Goal: Task Accomplishment & Management: Manage account settings

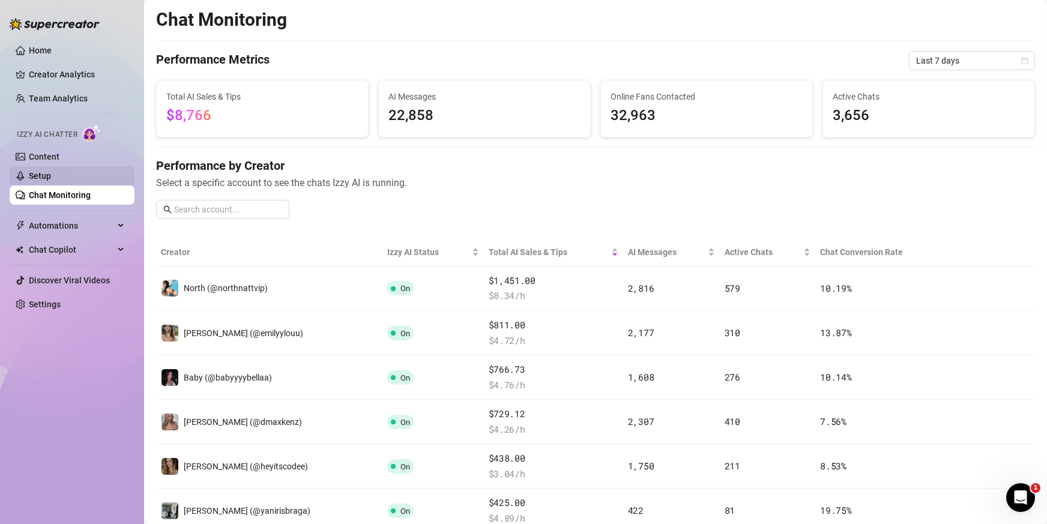
click at [51, 174] on link "Setup" at bounding box center [40, 176] width 22 height 10
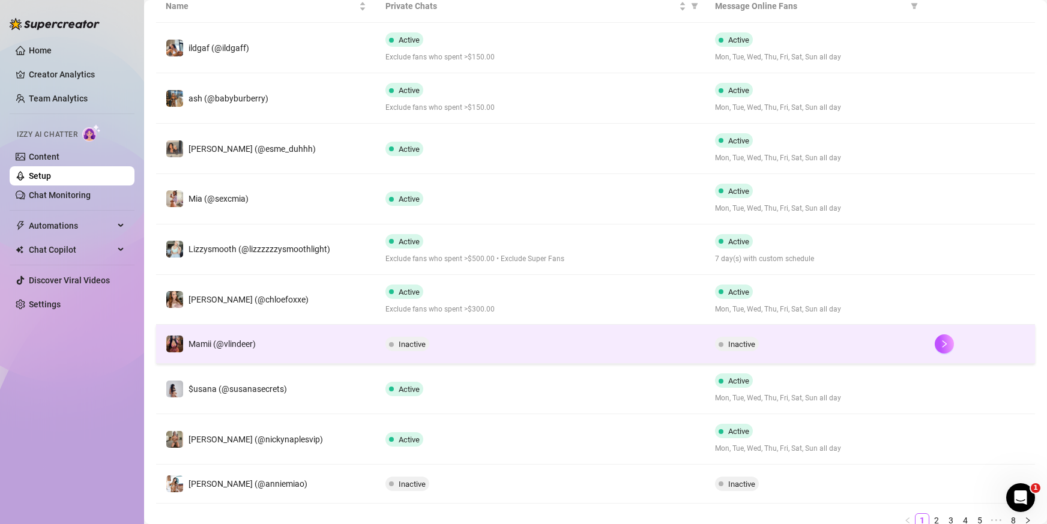
scroll to position [289, 0]
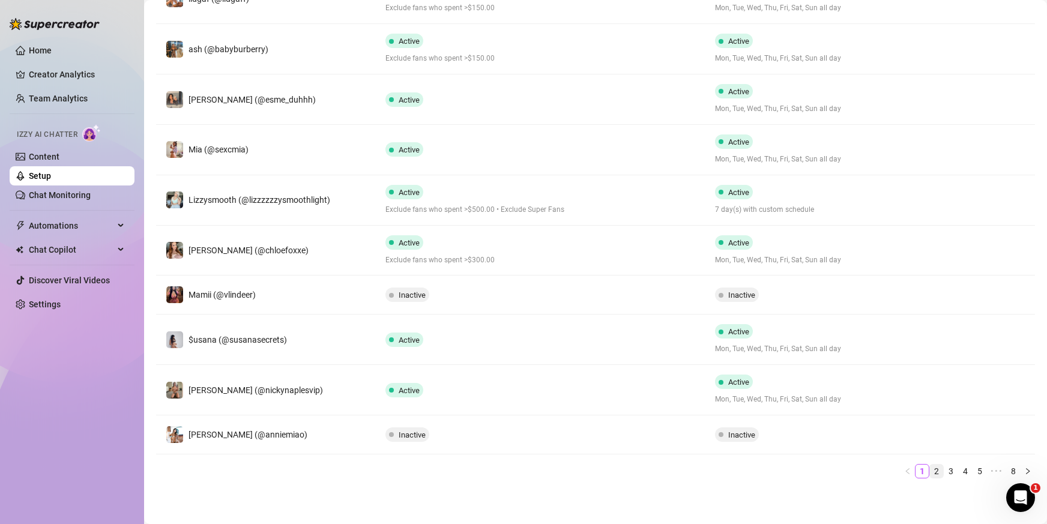
click at [930, 465] on link "2" at bounding box center [936, 471] width 13 height 13
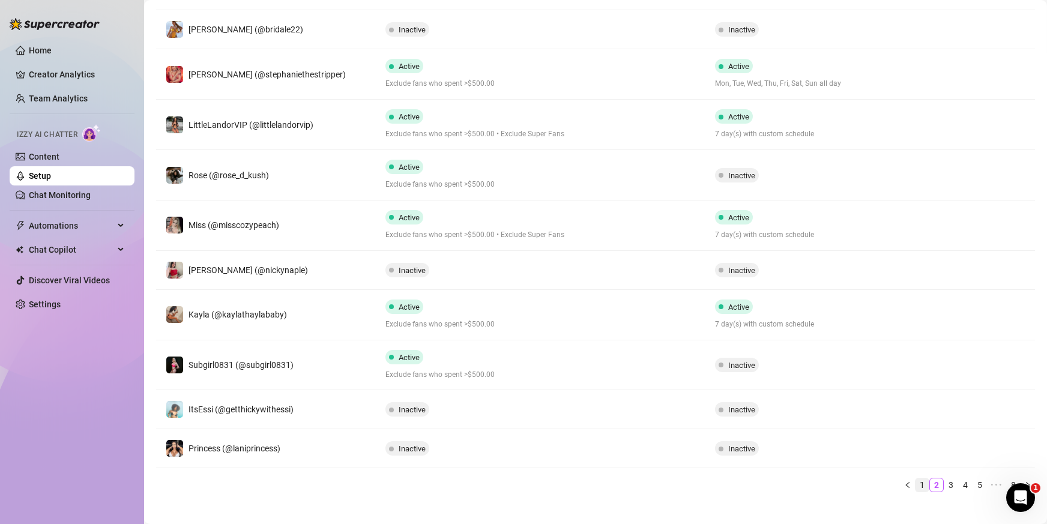
scroll to position [267, 0]
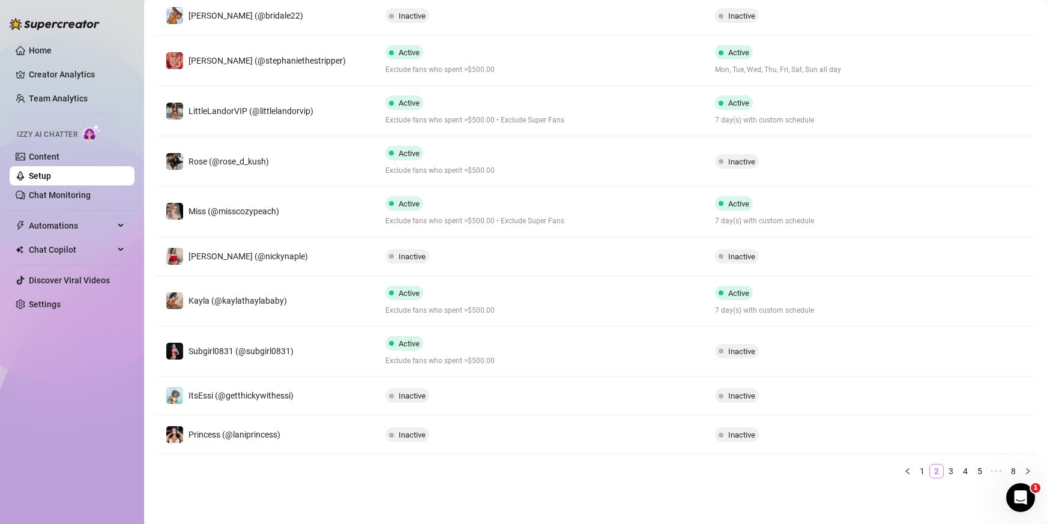
click at [933, 468] on li "2" at bounding box center [936, 471] width 14 height 14
click at [944, 469] on link "3" at bounding box center [950, 471] width 13 height 13
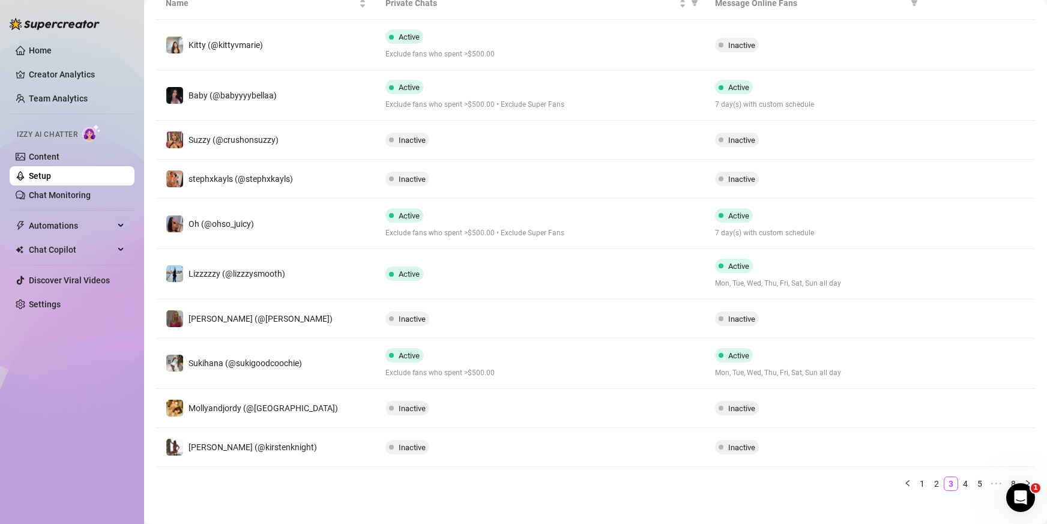
scroll to position [256, 0]
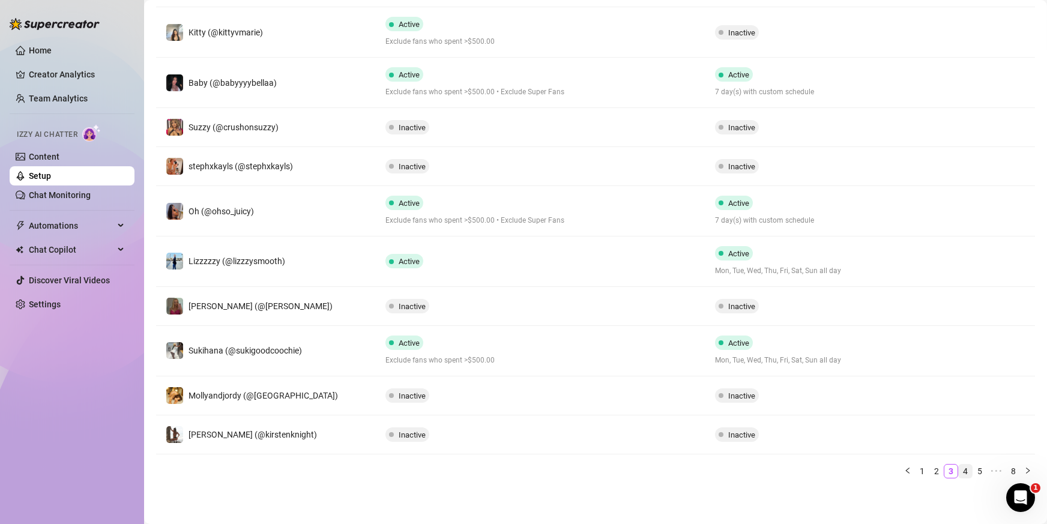
click at [959, 468] on link "4" at bounding box center [965, 471] width 13 height 13
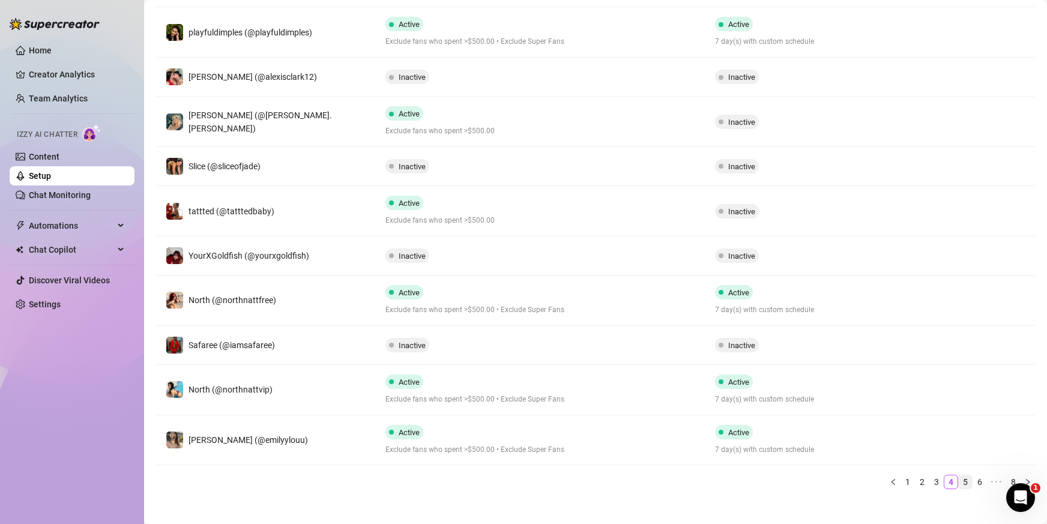
click at [959, 483] on link "5" at bounding box center [965, 481] width 13 height 13
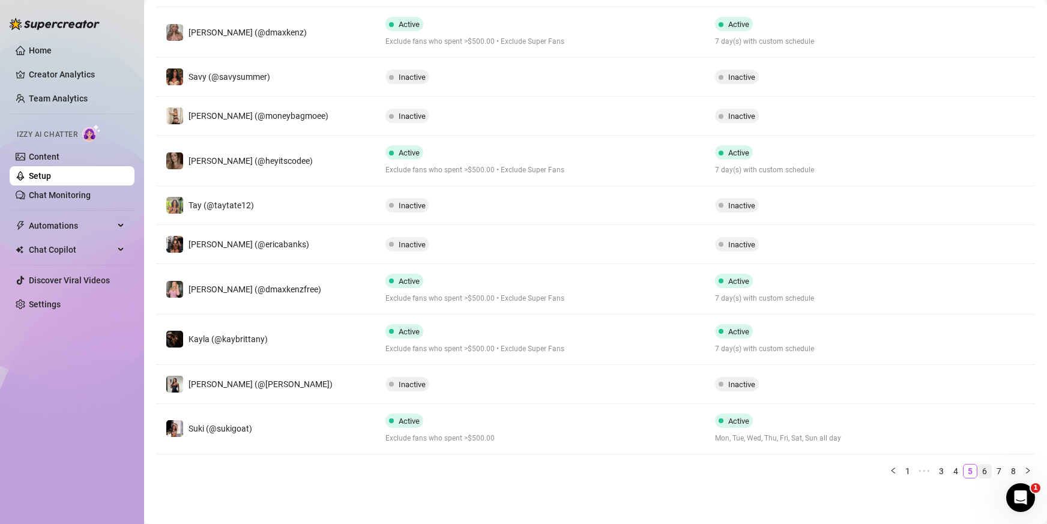
click at [978, 468] on link "6" at bounding box center [984, 471] width 13 height 13
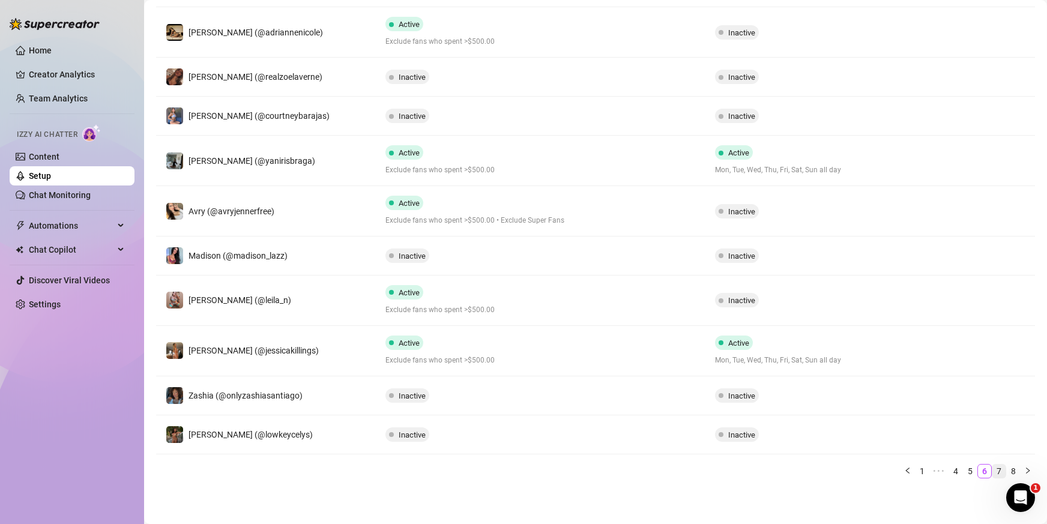
click at [992, 470] on link "7" at bounding box center [998, 471] width 13 height 13
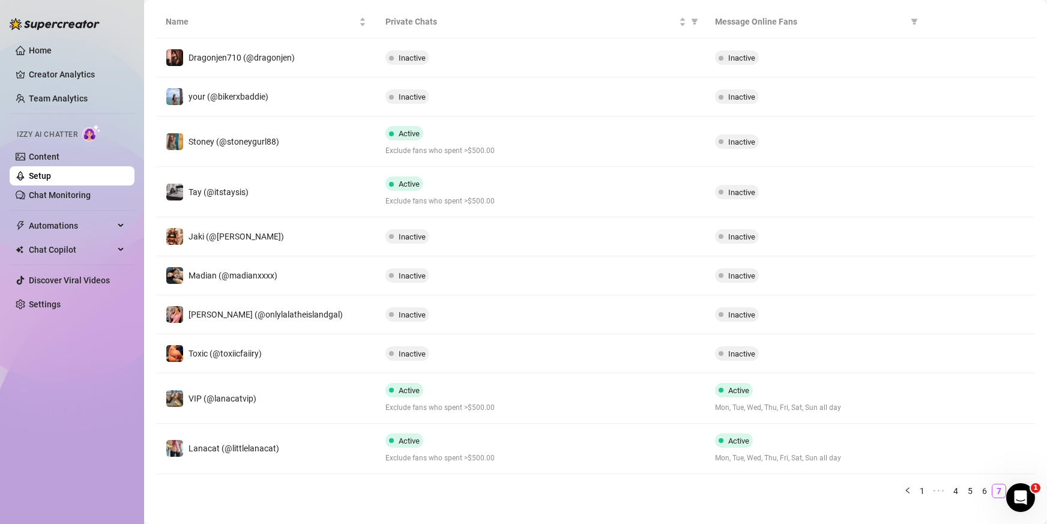
scroll to position [244, 0]
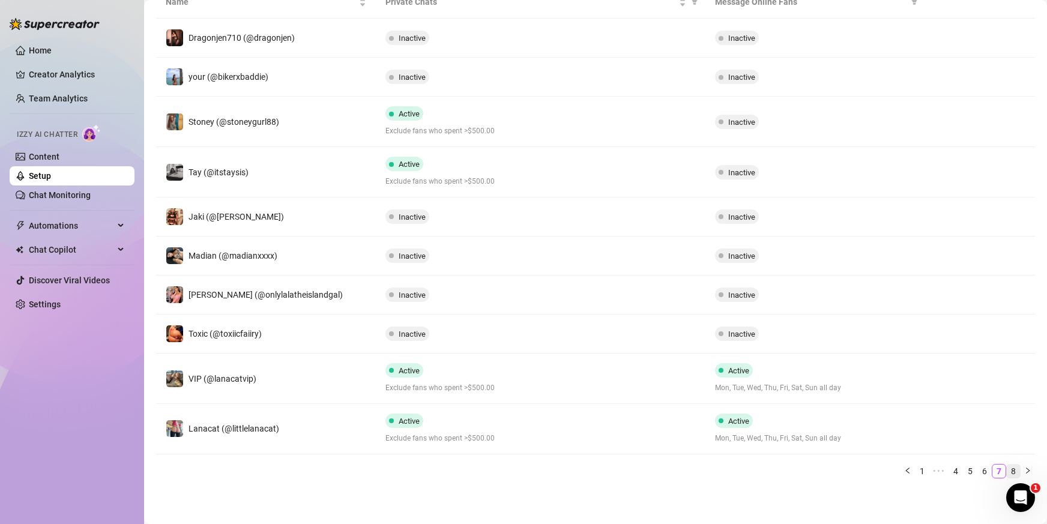
click at [1007, 469] on link "8" at bounding box center [1013, 471] width 13 height 13
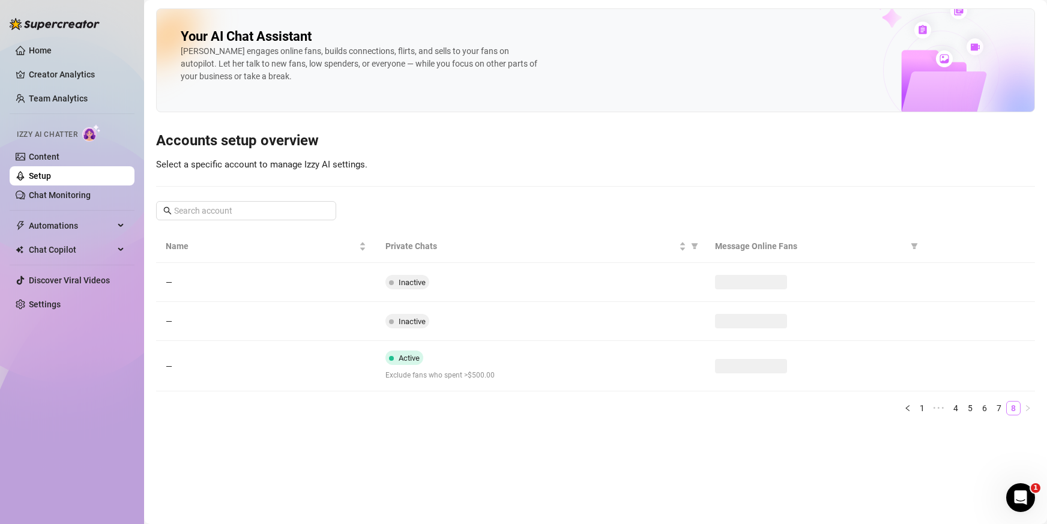
scroll to position [0, 0]
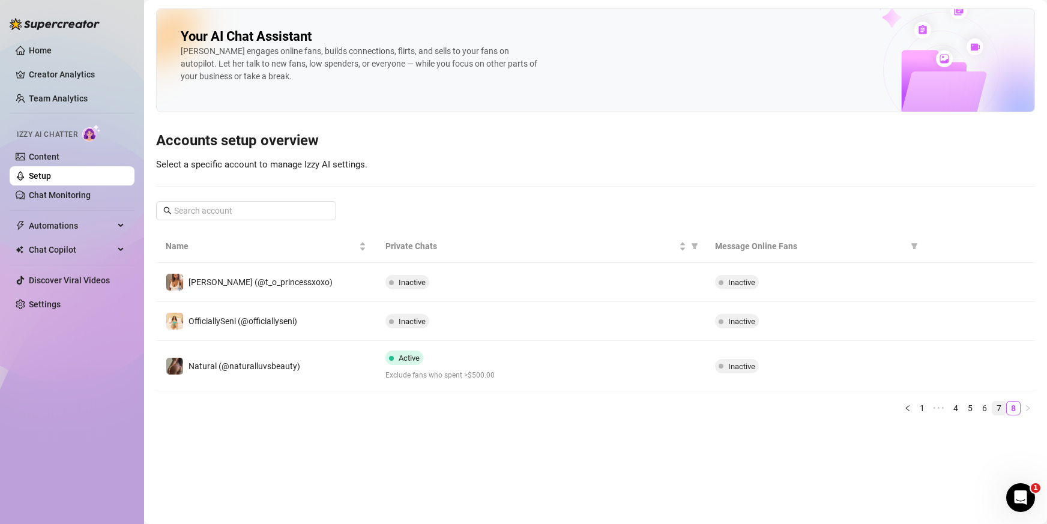
click at [997, 410] on link "7" at bounding box center [998, 408] width 13 height 13
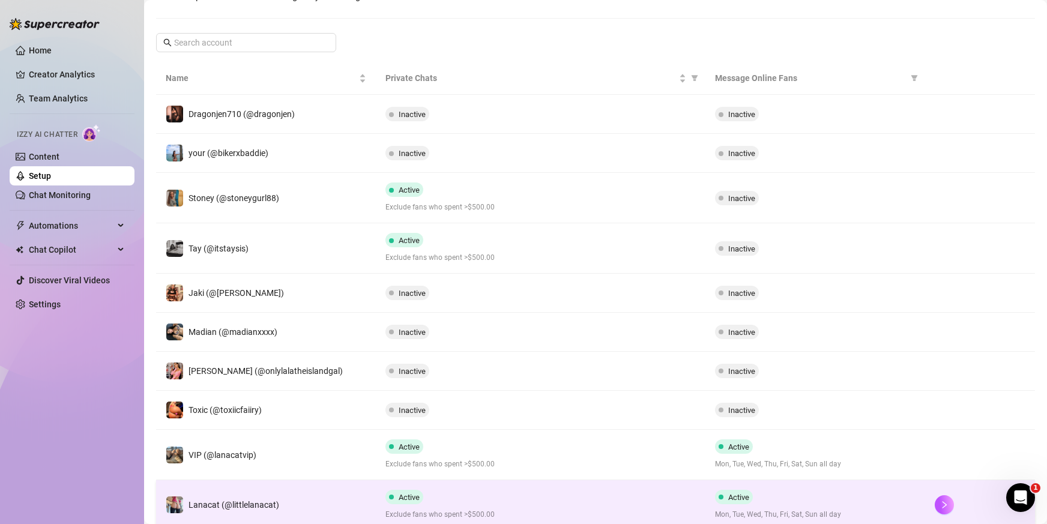
scroll to position [4, 0]
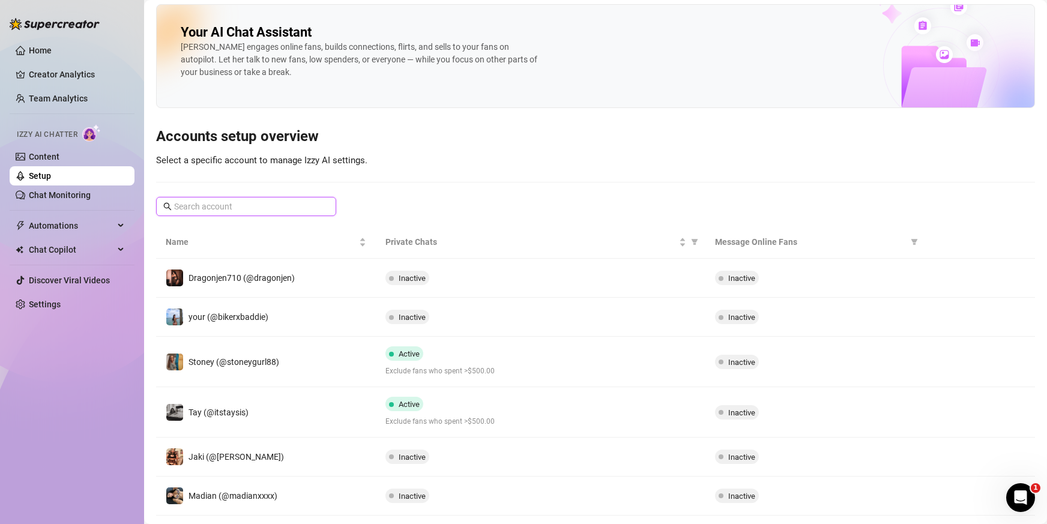
click at [272, 205] on input "text" at bounding box center [246, 206] width 145 height 13
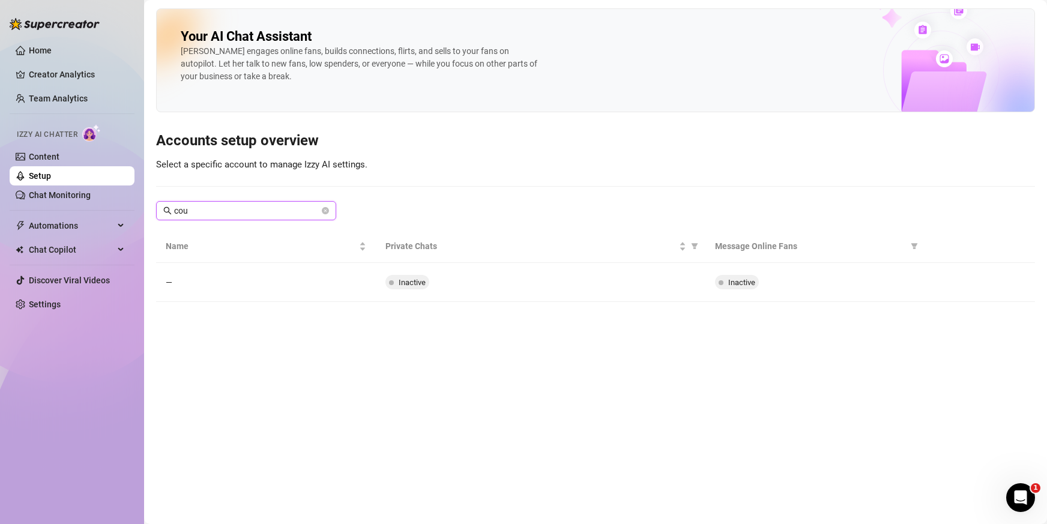
scroll to position [0, 0]
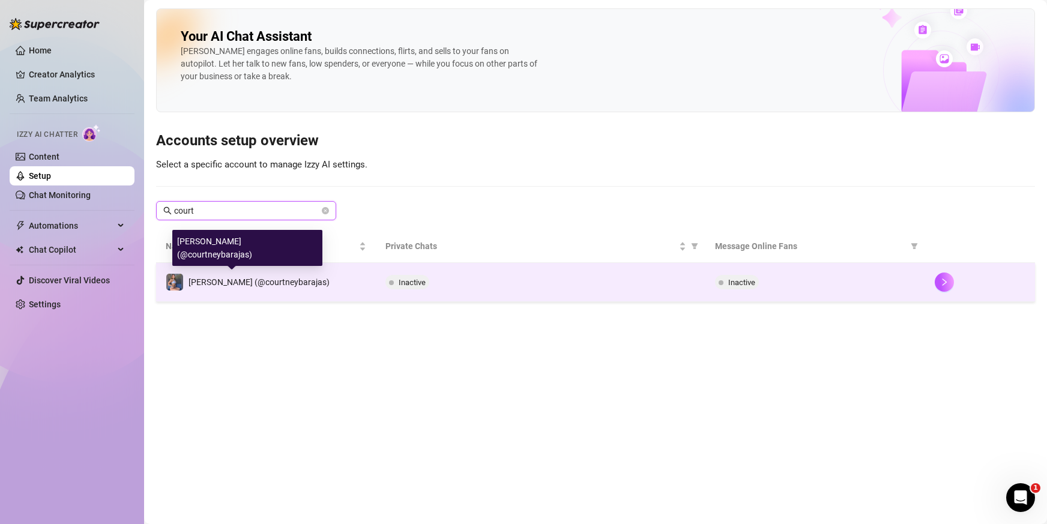
type input "court"
click at [277, 284] on span "[PERSON_NAME] (@courtneybarajas)" at bounding box center [259, 282] width 141 height 10
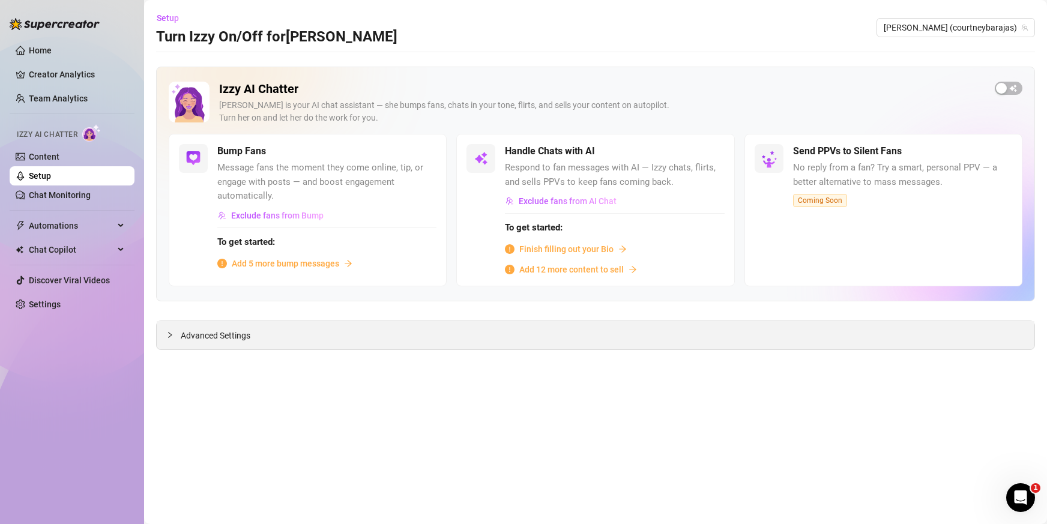
click at [166, 332] on div "Advanced Settings" at bounding box center [596, 335] width 878 height 28
click at [169, 335] on icon "collapsed" at bounding box center [169, 334] width 7 height 7
click at [217, 333] on span "Advanced Settings" at bounding box center [216, 335] width 70 height 13
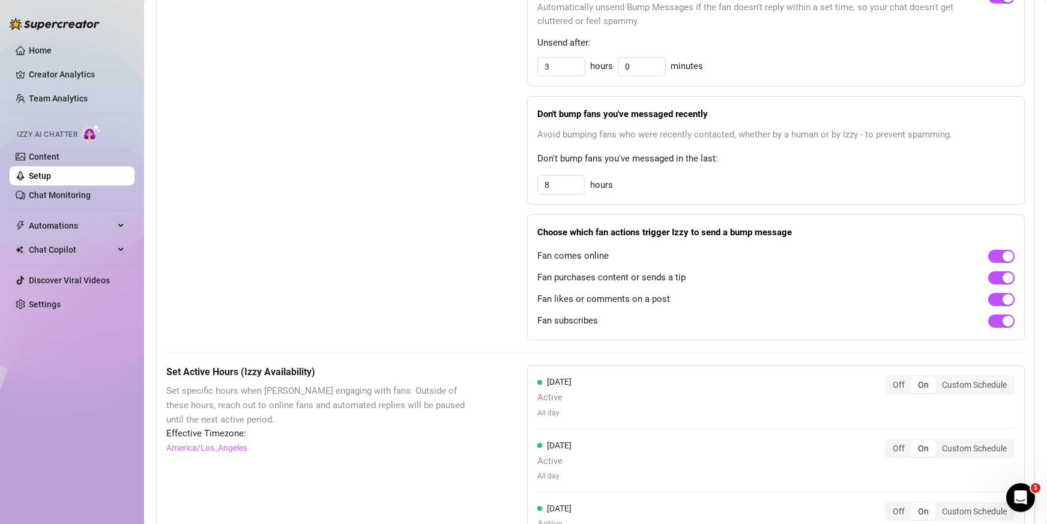
scroll to position [660, 0]
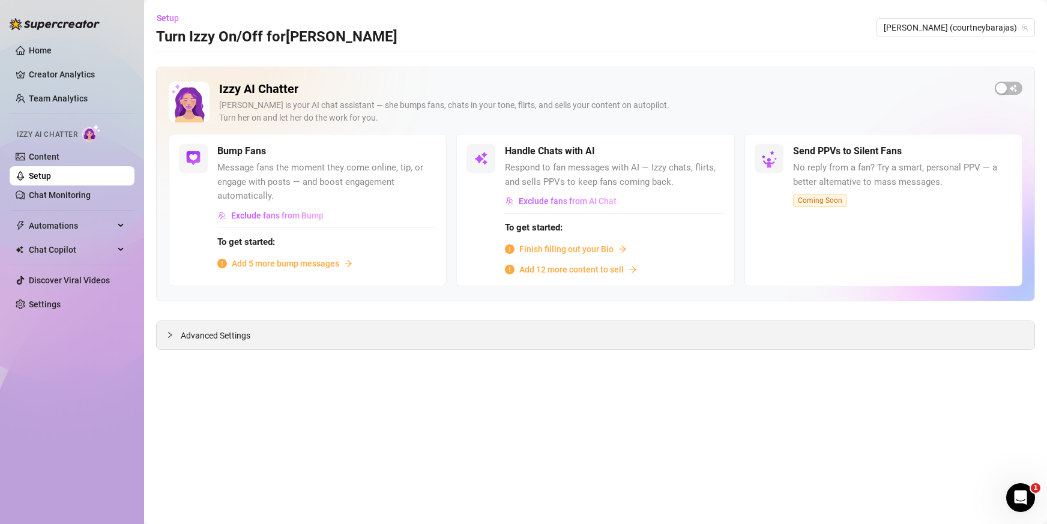
click at [235, 339] on span "Advanced Settings" at bounding box center [216, 335] width 70 height 13
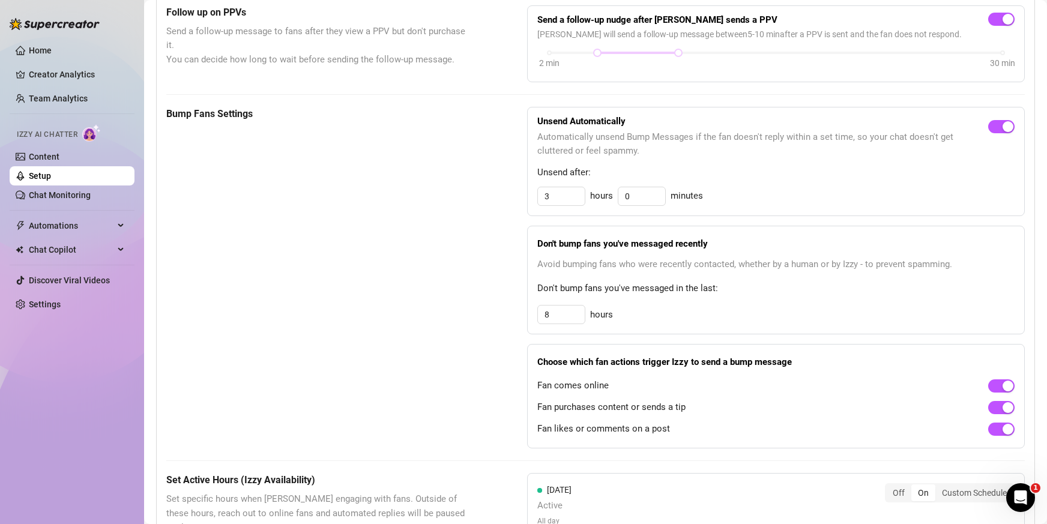
scroll to position [600, 0]
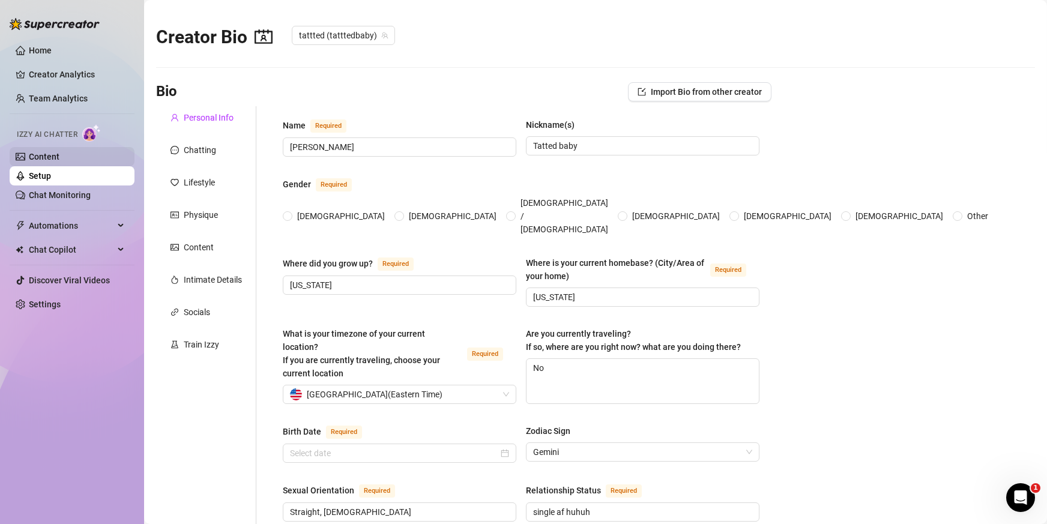
radio input "true"
type input "May 25th, 2000"
click at [361, 36] on span "tattted (tatttedbaby)" at bounding box center [343, 35] width 89 height 18
click at [59, 154] on link "Content" at bounding box center [44, 157] width 31 height 10
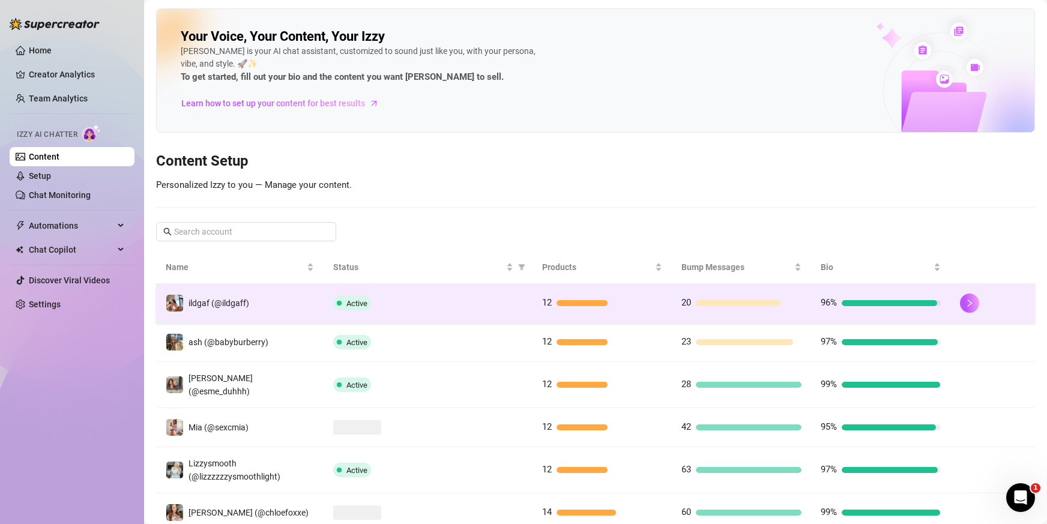
click at [227, 294] on div "ildgaf (@ildgaff)" at bounding box center [207, 303] width 83 height 18
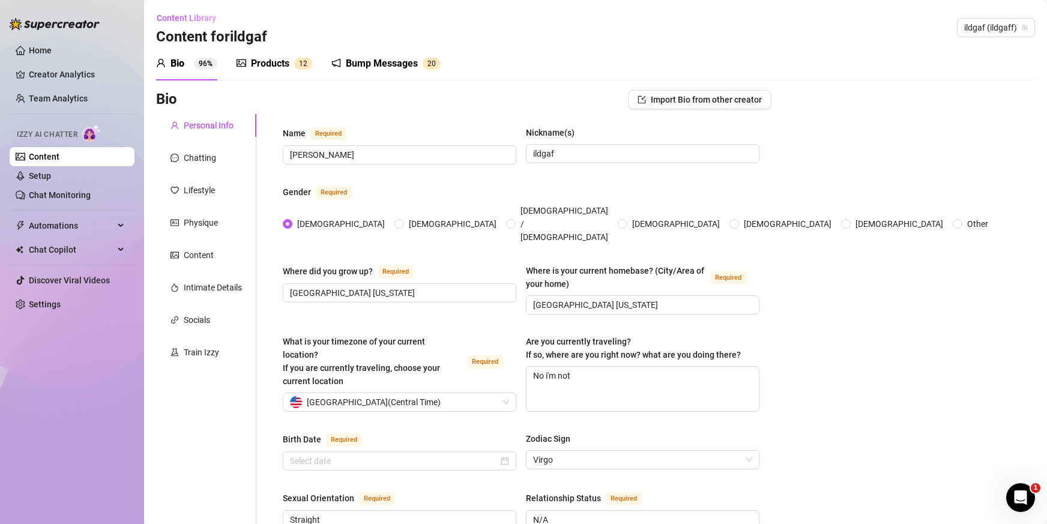
radio input "true"
type input "September 19th, 2005"
click at [51, 178] on link "Setup" at bounding box center [40, 176] width 22 height 10
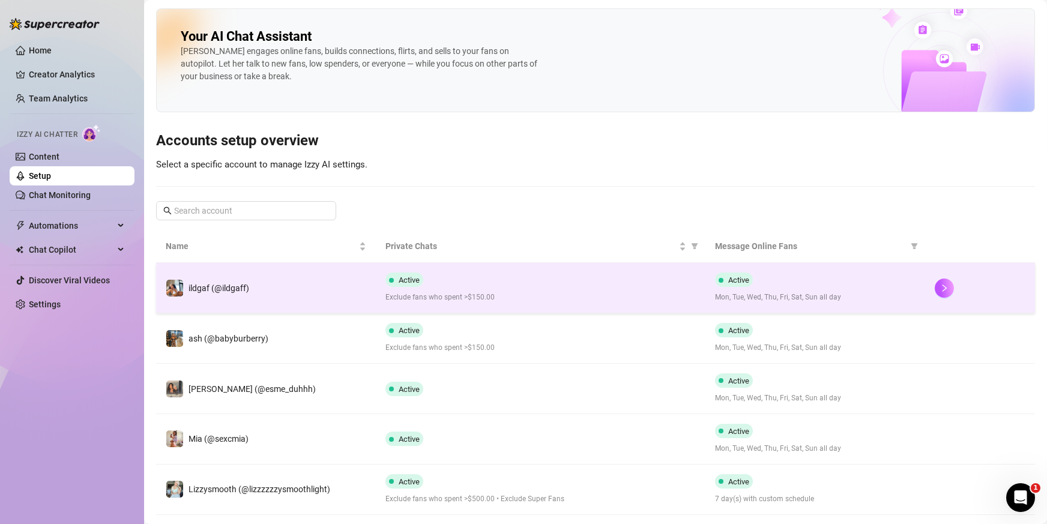
click at [241, 283] on span "ildgaf (@ildgaff)" at bounding box center [219, 288] width 61 height 10
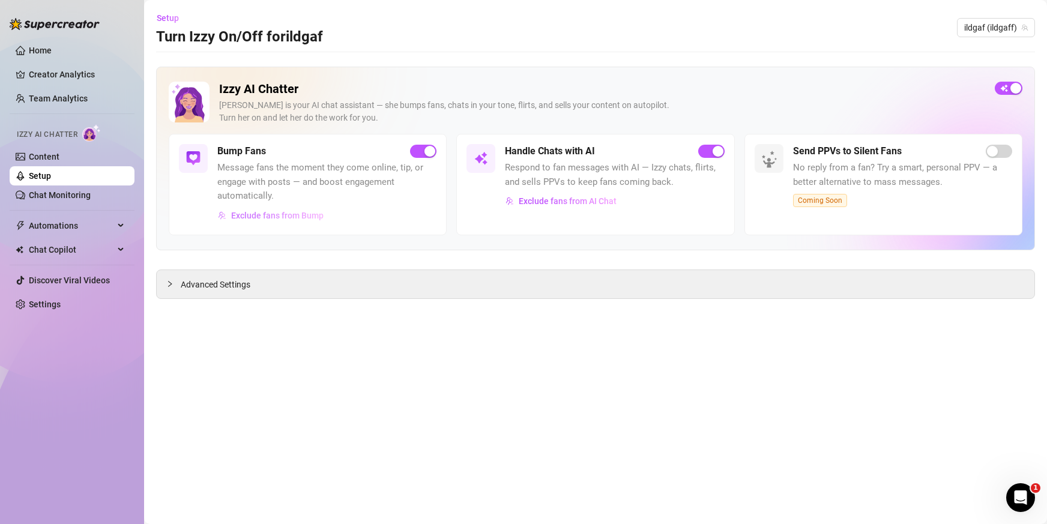
click at [288, 217] on span "Exclude fans from Bump" at bounding box center [277, 216] width 92 height 10
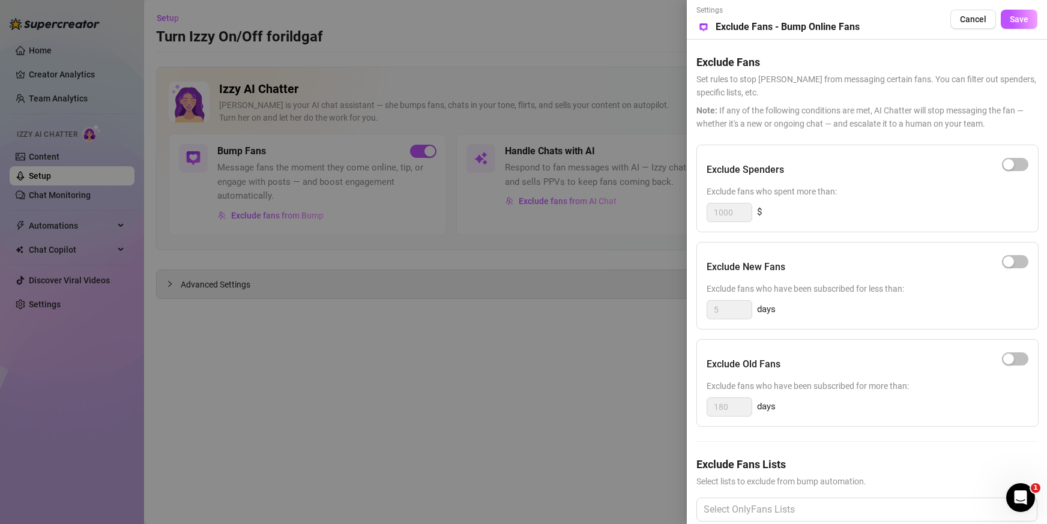
click at [327, 235] on div at bounding box center [523, 262] width 1047 height 524
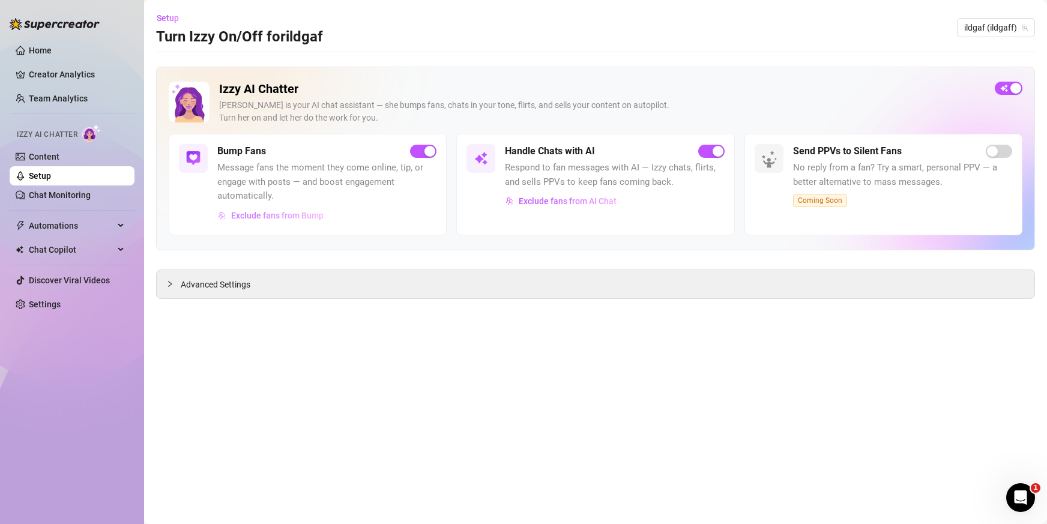
click at [302, 216] on span "Exclude fans from Bump" at bounding box center [277, 216] width 92 height 10
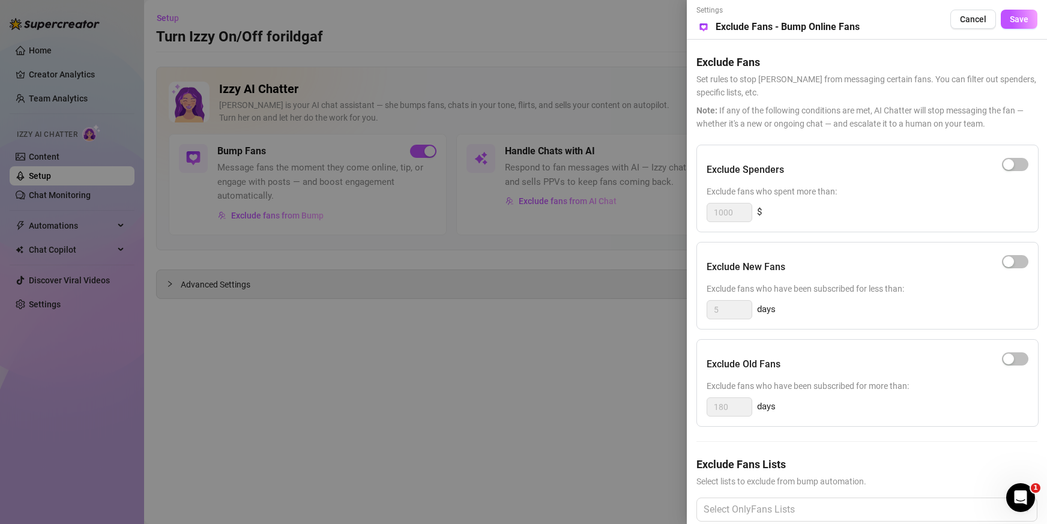
click at [525, 370] on div at bounding box center [523, 262] width 1047 height 524
